Goal: Task Accomplishment & Management: Manage account settings

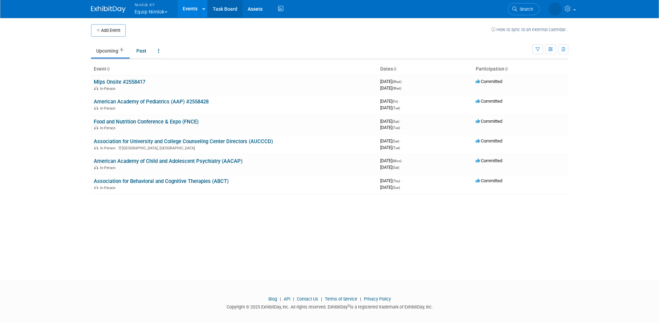
click at [219, 9] on link "Task Board" at bounding box center [225, 8] width 35 height 17
click at [112, 83] on link "Mlps Onsite #2558417" at bounding box center [120, 82] width 52 height 6
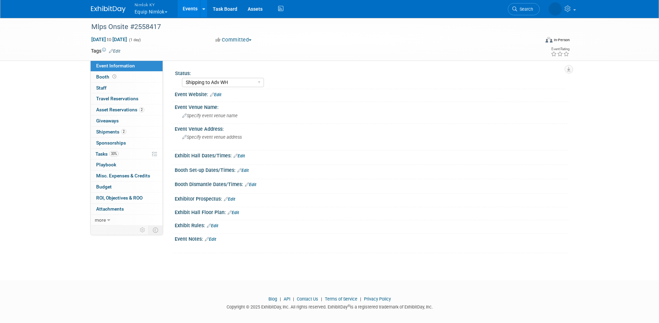
select select "Shipping to Adv WH"
click at [108, 133] on span "Shipments 2" at bounding box center [111, 132] width 30 height 6
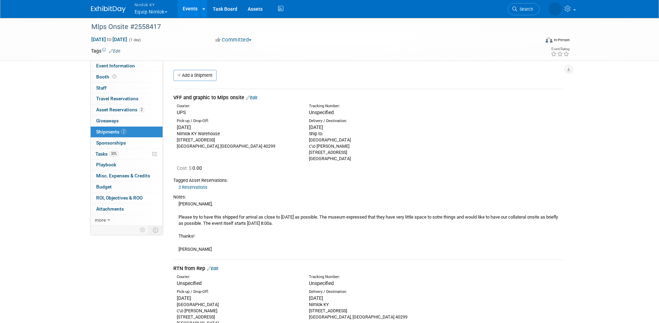
click at [193, 186] on link "2 Reservations" at bounding box center [193, 187] width 29 height 5
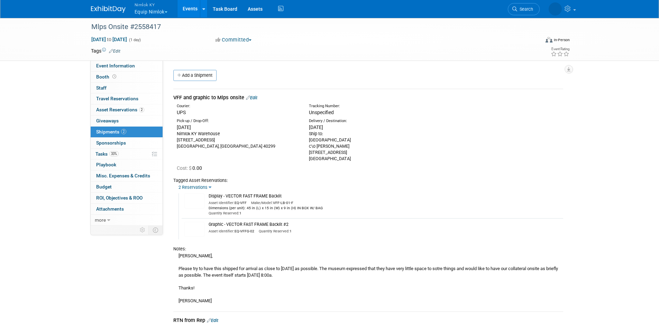
click at [193, 7] on link "Events" at bounding box center [190, 8] width 25 height 17
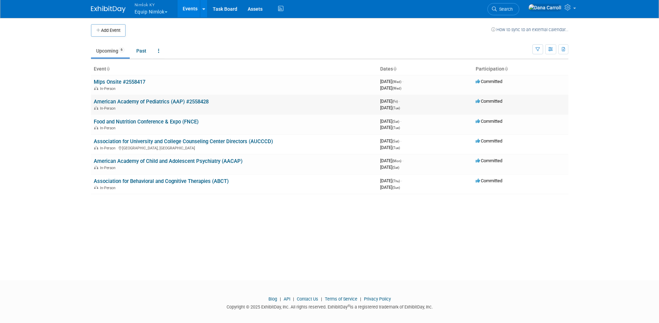
click at [133, 102] on link "American Academy of Pediatrics (AAP) #2558428" at bounding box center [151, 102] width 115 height 6
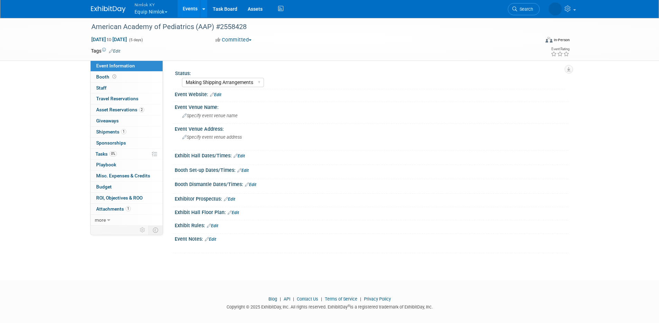
select select "Making Shipping Arrangements"
click at [112, 131] on span "Shipments 1" at bounding box center [111, 132] width 30 height 6
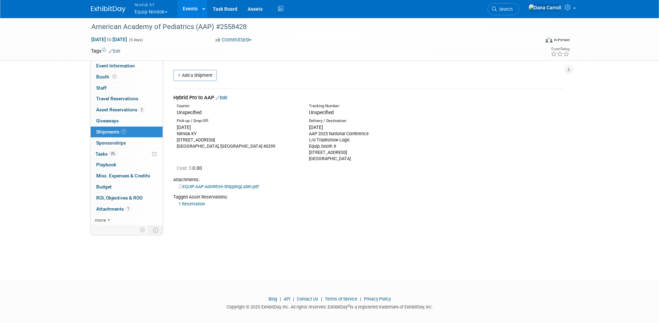
click at [194, 205] on link "1 Reservation" at bounding box center [192, 203] width 27 height 5
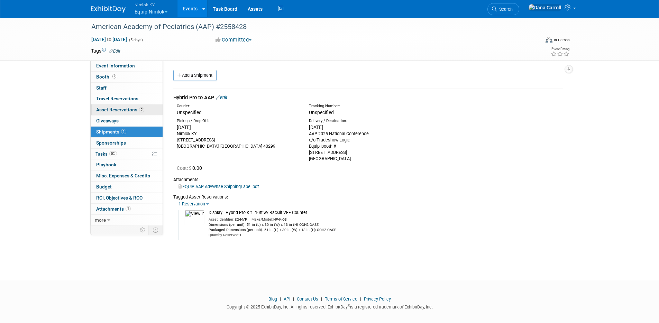
click at [118, 107] on span "Asset Reservations 2" at bounding box center [120, 110] width 48 height 6
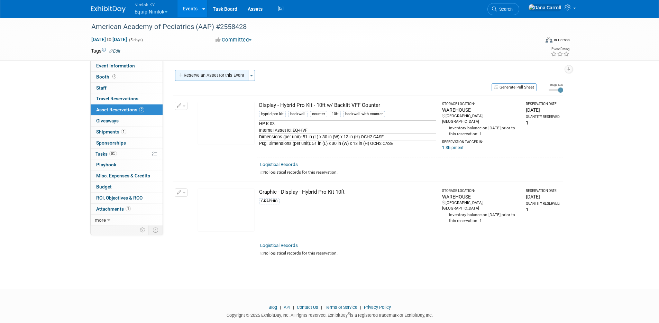
click at [211, 73] on button "Reserve an Asset for this Event" at bounding box center [211, 75] width 73 height 11
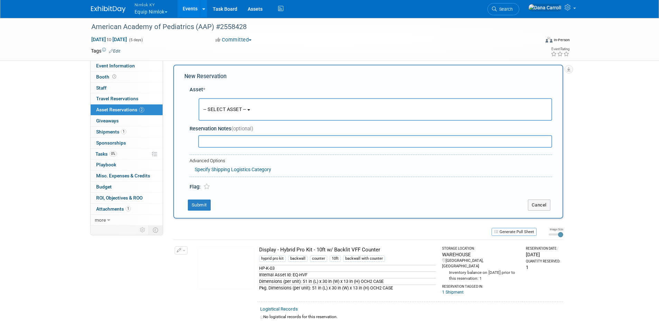
scroll to position [7, 0]
click at [256, 108] on button "-- SELECT ASSET --" at bounding box center [376, 108] width 354 height 22
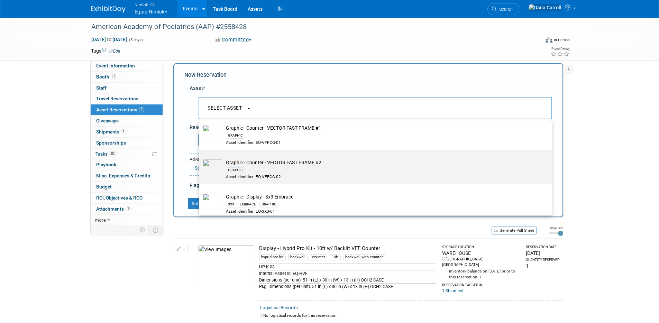
scroll to position [224, 0]
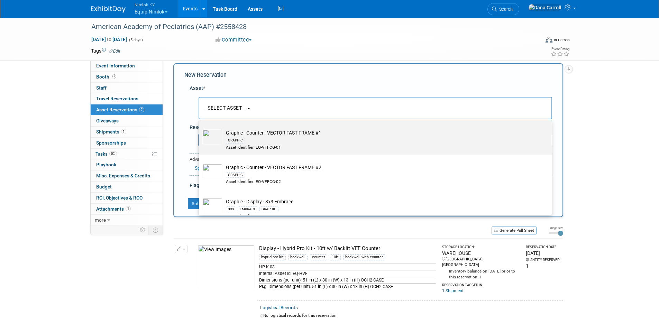
click at [250, 132] on td "Graphic - Counter - VECTOR FAST FRAME #1 GRAPHIC Asset Identifier: EQ-VFFCG-01" at bounding box center [381, 139] width 316 height 21
click at [200, 128] on input "Graphic - Counter - VECTOR FAST FRAME #1 GRAPHIC Asset Identifier: EQ-VFFCG-01" at bounding box center [198, 126] width 4 height 4
select select "10727785"
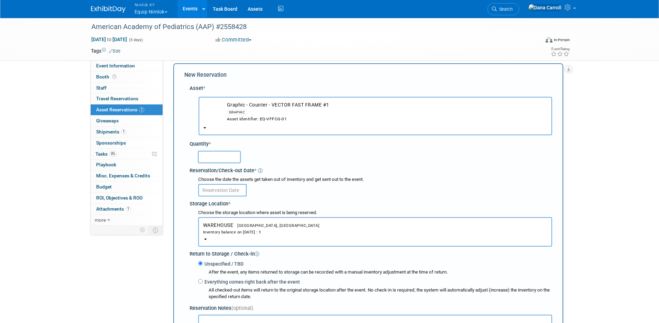
click at [220, 157] on input "text" at bounding box center [219, 157] width 43 height 12
type input "1"
click at [210, 190] on input "text" at bounding box center [222, 190] width 48 height 12
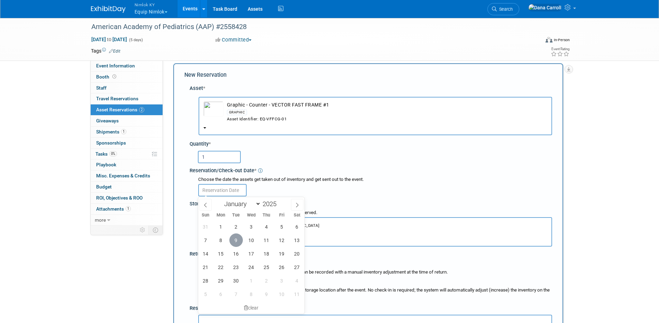
click at [237, 243] on span "9" at bounding box center [235, 240] width 13 height 13
type input "Sep 9, 2025"
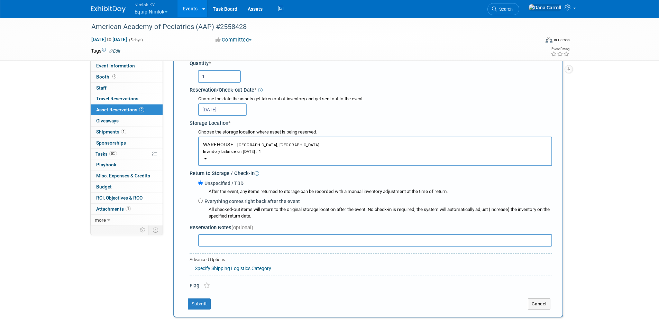
scroll to position [117, 0]
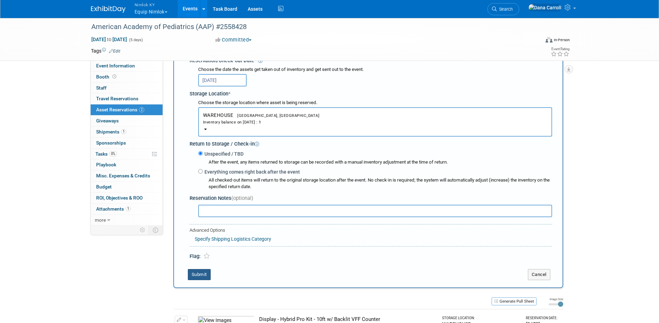
click at [197, 275] on button "Submit" at bounding box center [199, 274] width 23 height 11
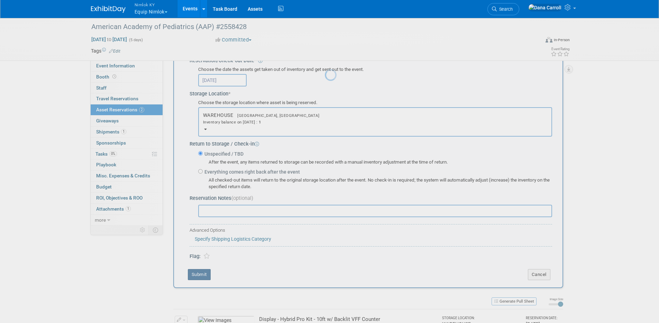
scroll to position [91, 0]
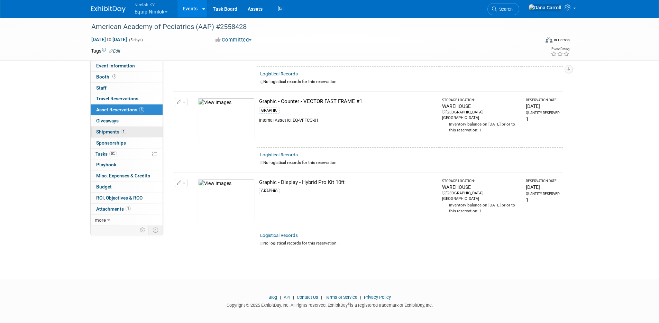
click at [114, 132] on span "Shipments 1" at bounding box center [111, 132] width 30 height 6
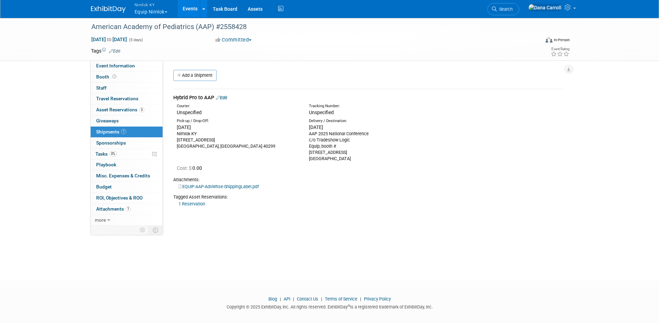
click at [211, 118] on div "Pick-up / Drop-Off:" at bounding box center [238, 121] width 122 height 6
click at [203, 187] on link "EQUIP-AAP-AdvWhse-ShippingLabel.pdf" at bounding box center [219, 186] width 80 height 5
click at [254, 149] on div "Nimlok KY 10501 Bunsen Way, Suite 101 Louisville, KY 40299" at bounding box center [238, 140] width 122 height 19
click at [226, 97] on link "Edit" at bounding box center [221, 97] width 11 height 5
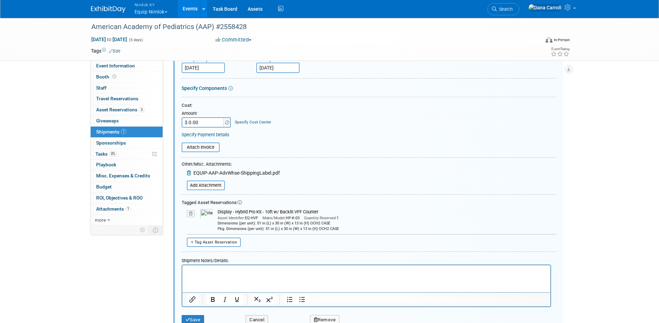
scroll to position [130, 0]
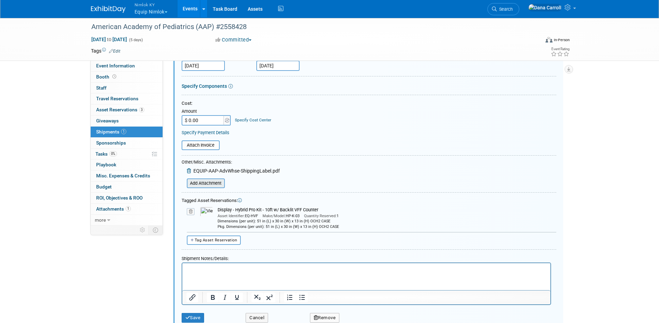
click at [205, 183] on input "file" at bounding box center [183, 183] width 82 height 8
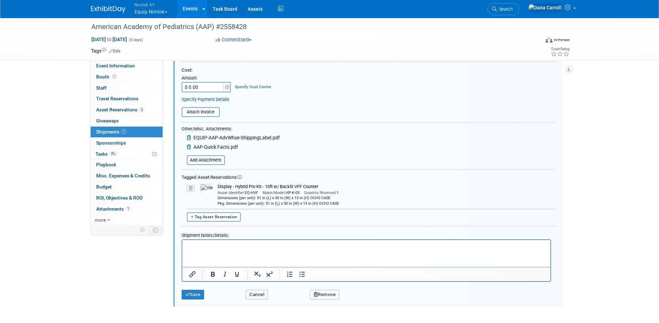
scroll to position [223, 0]
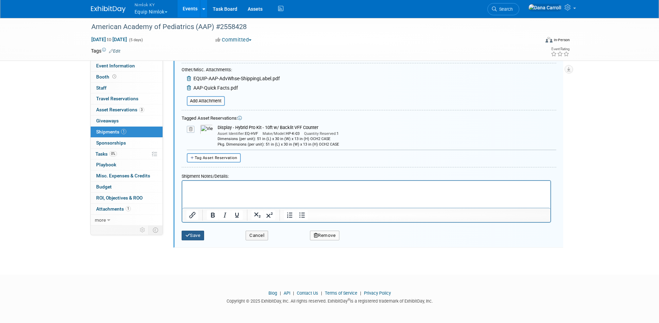
click at [200, 235] on button "Save" at bounding box center [193, 236] width 23 height 10
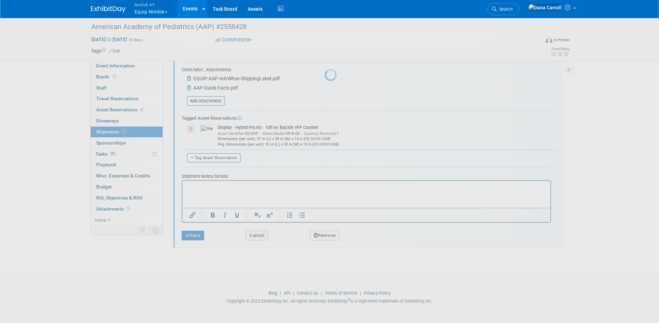
scroll to position [6, 0]
